Goal: Task Accomplishment & Management: Complete application form

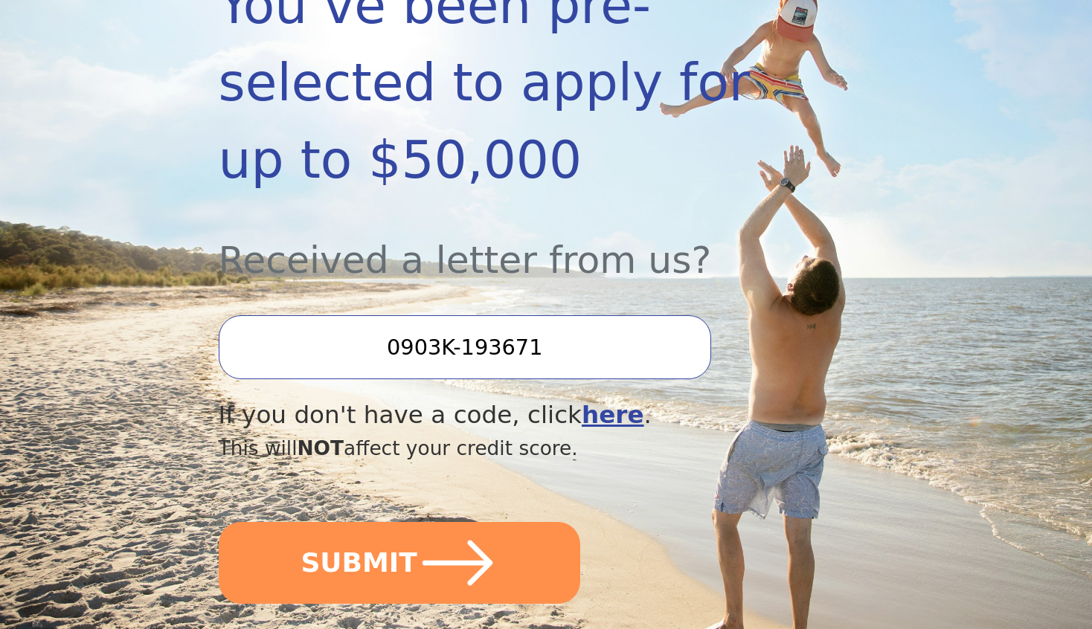
scroll to position [372, 0]
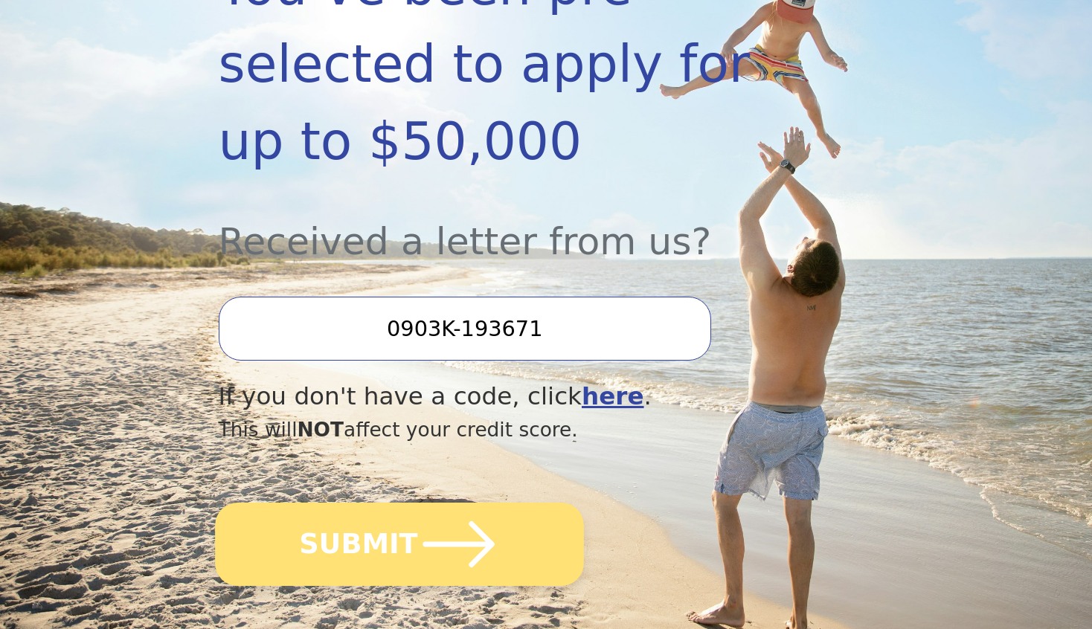
click at [359, 504] on button "SUBMIT" at bounding box center [399, 544] width 369 height 83
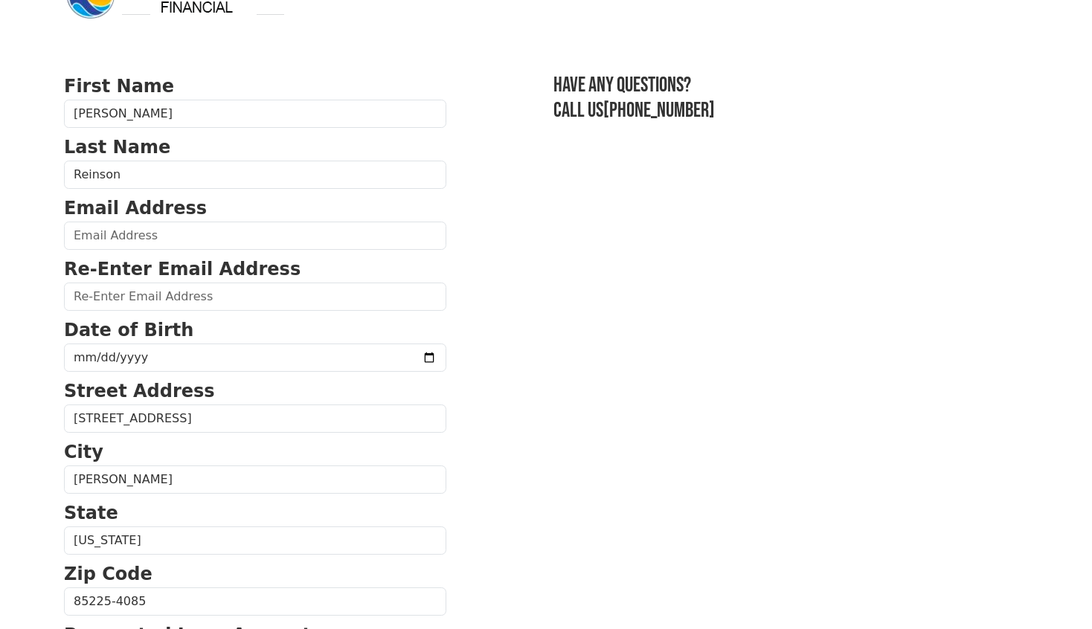
scroll to position [74, 0]
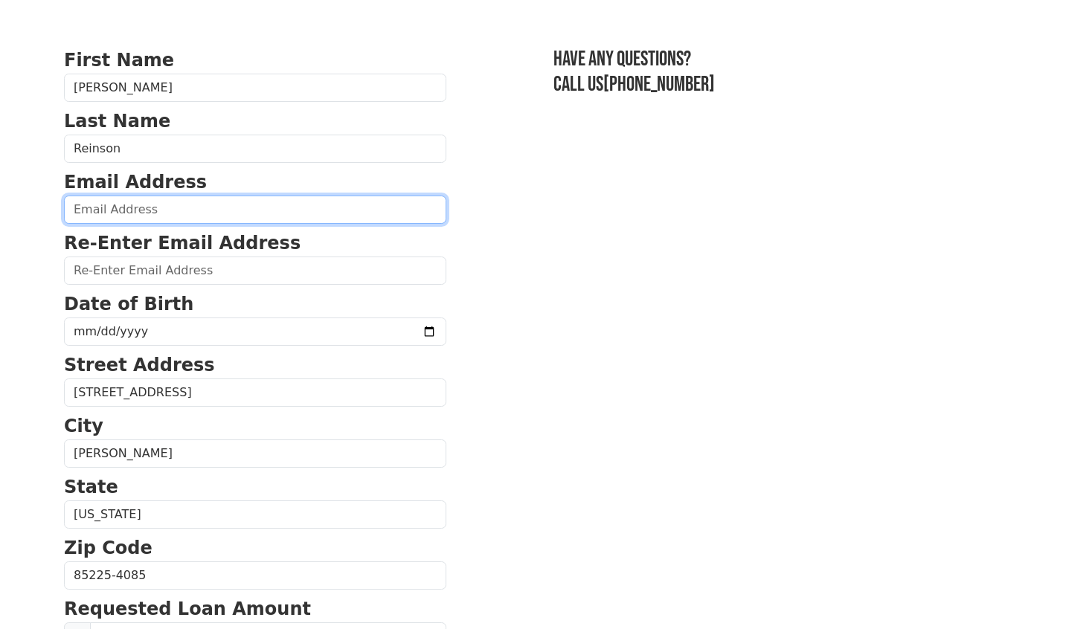
click at [109, 213] on input "email" at bounding box center [255, 210] width 382 height 28
type input "reinsonk@gmail.com"
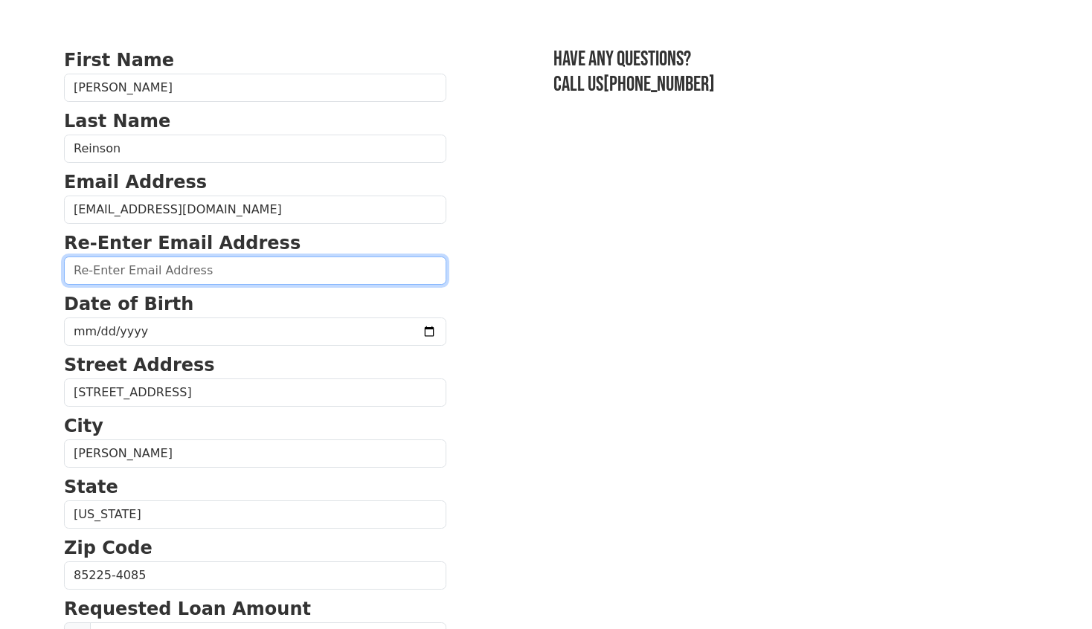
click at [141, 283] on input "email" at bounding box center [255, 271] width 382 height 28
click at [141, 281] on input "email" at bounding box center [255, 271] width 382 height 28
type input "reinsonk@gmail.com"
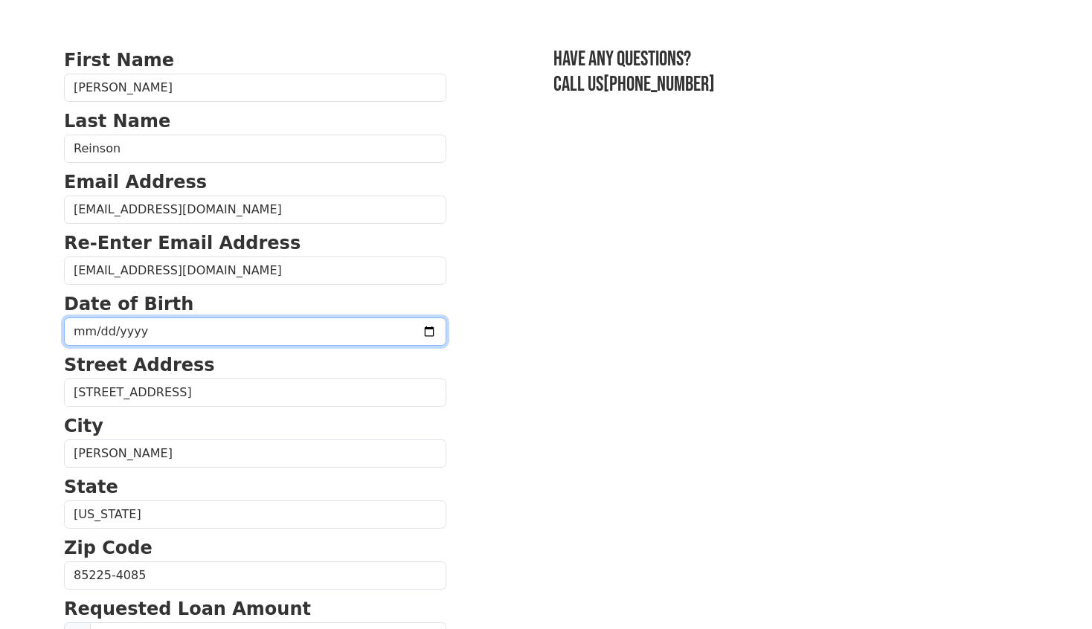
click at [126, 330] on input "date" at bounding box center [255, 332] width 382 height 28
click at [80, 331] on input "date" at bounding box center [255, 332] width 382 height 28
type input "1971-02-21"
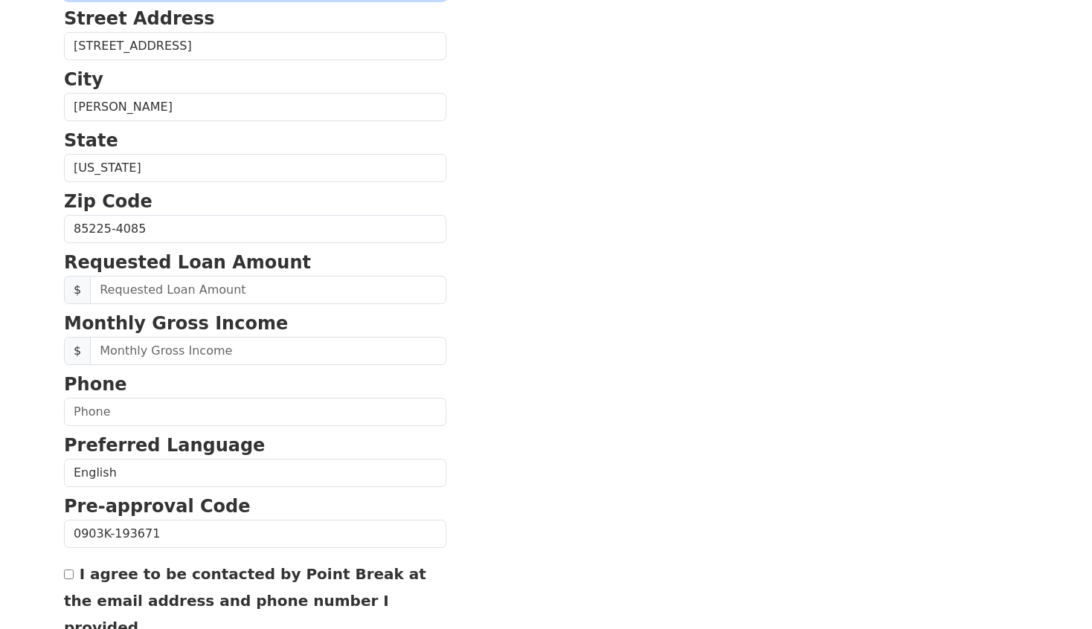
scroll to position [446, 0]
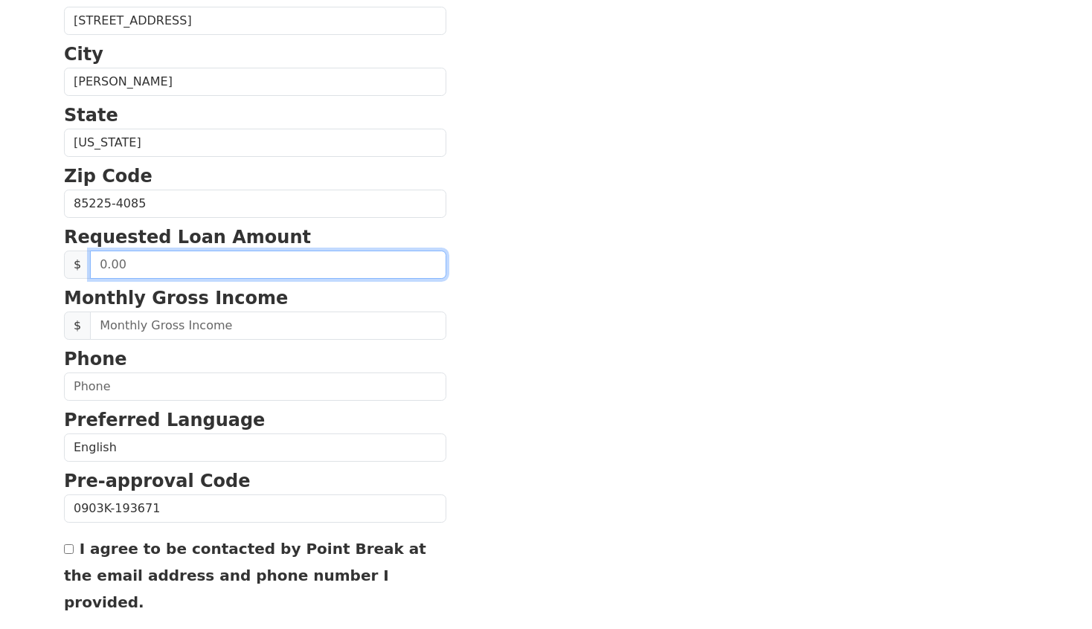
drag, startPoint x: 123, startPoint y: 270, endPoint x: 85, endPoint y: 274, distance: 38.9
click at [85, 274] on div "$" at bounding box center [255, 265] width 382 height 28
type input "20,000.00"
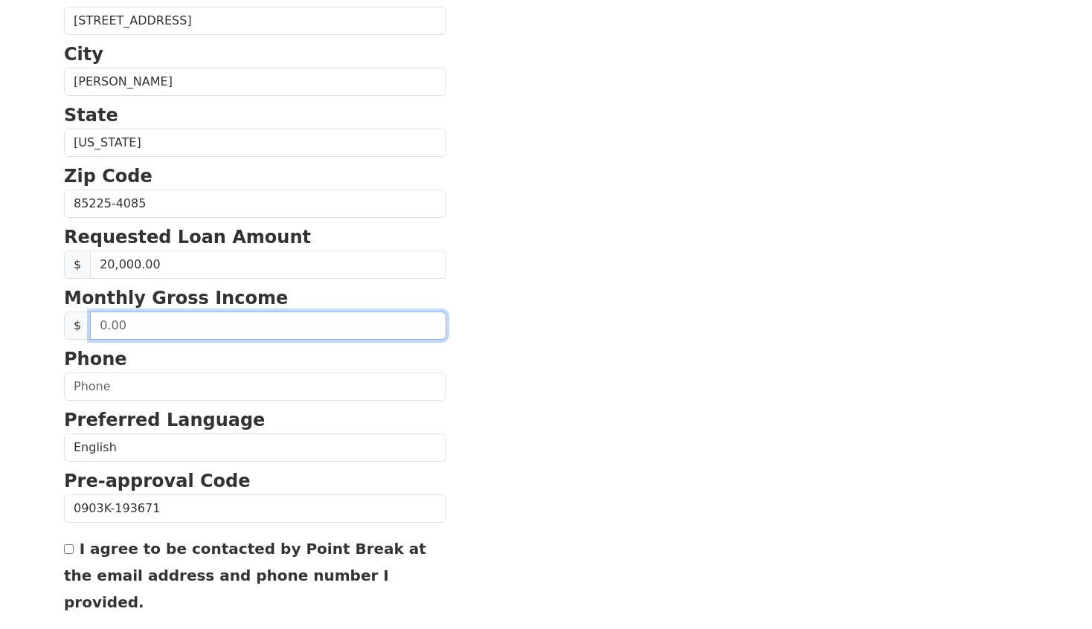
click at [100, 326] on input "text" at bounding box center [268, 326] width 356 height 28
type input "1,100.00"
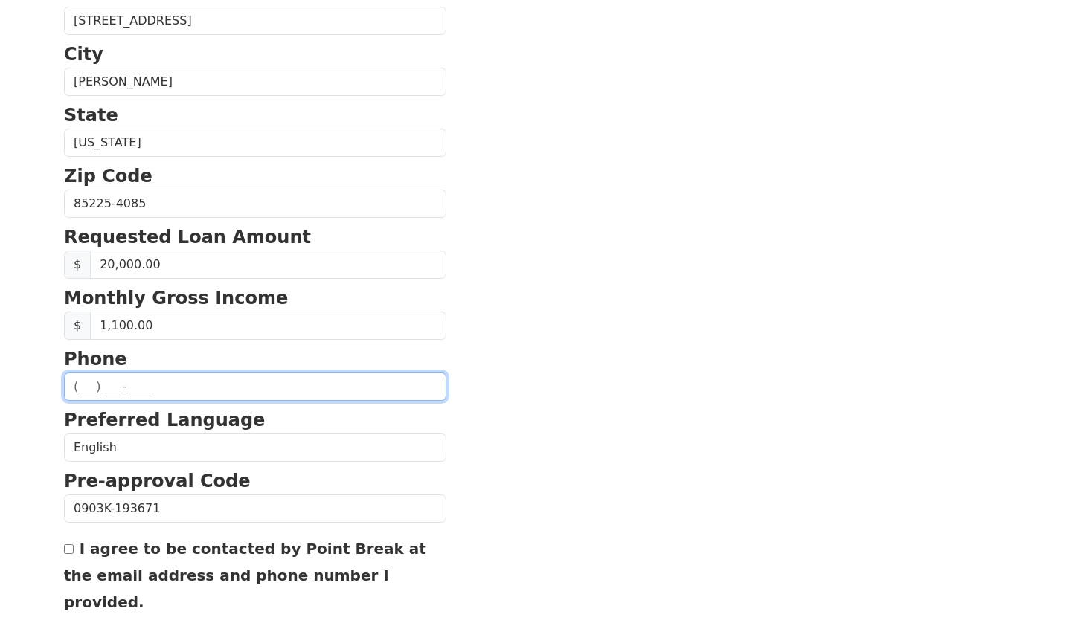
click at [124, 381] on input "text" at bounding box center [255, 387] width 382 height 28
type input "(623) 986-9234"
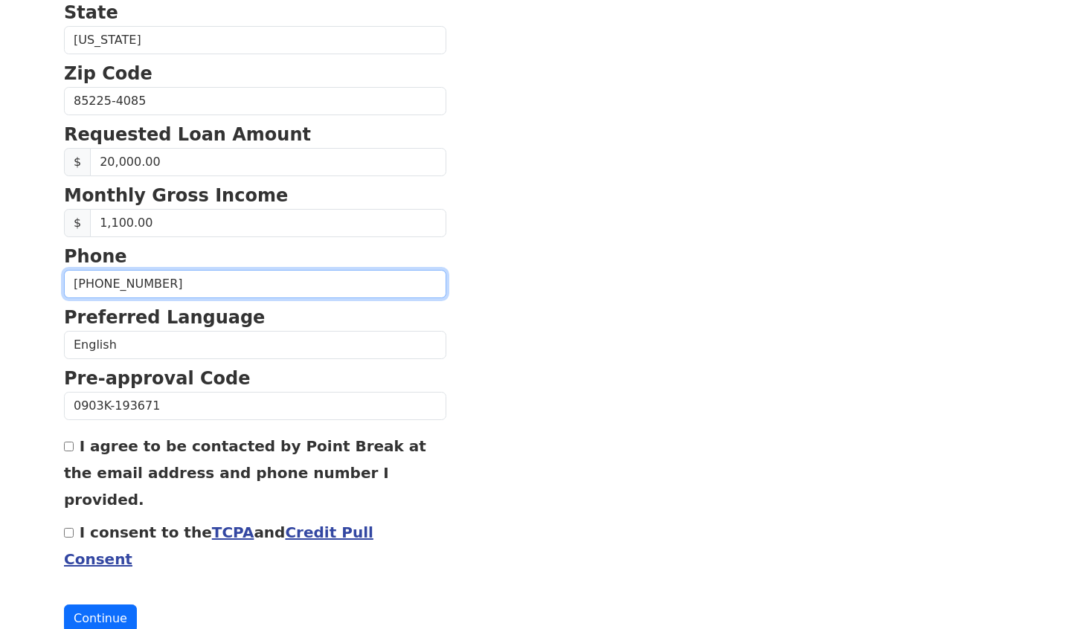
scroll to position [555, 0]
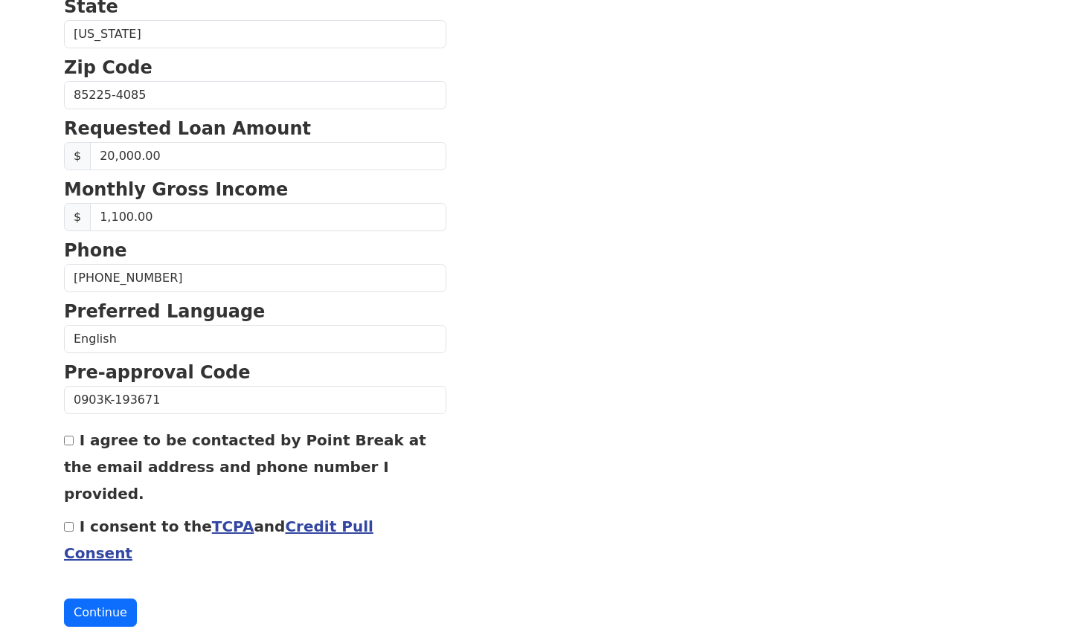
click at [69, 441] on input "I agree to be contacted by Point Break at the email address and phone number I …" at bounding box center [69, 441] width 10 height 10
checkbox input "true"
click at [65, 522] on input "I consent to the TCPA and Credit Pull Consent" at bounding box center [69, 527] width 10 height 10
checkbox input "true"
click at [104, 599] on button "Continue" at bounding box center [100, 613] width 73 height 28
